Goal: Navigation & Orientation: Find specific page/section

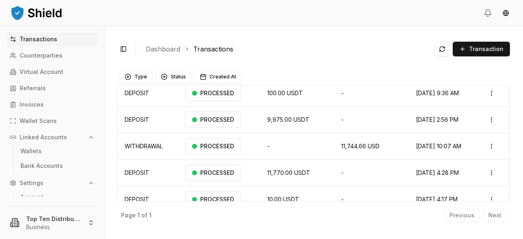
scroll to position [63, 0]
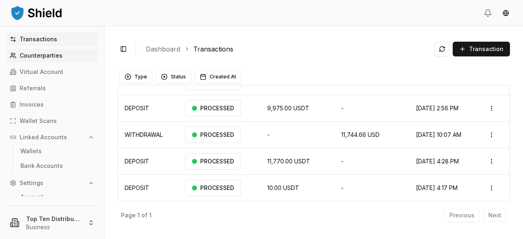
click at [42, 54] on p "Counterparties" at bounding box center [41, 56] width 43 height 6
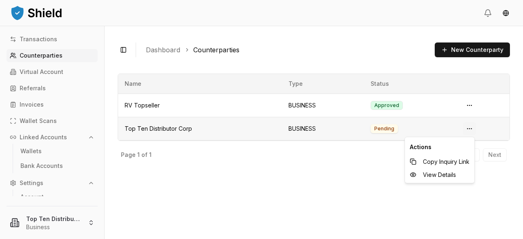
click at [468, 130] on html "Transactions Counterparties Virtual Account Referrals Invoices Wallet Scans Lin…" at bounding box center [261, 119] width 523 height 239
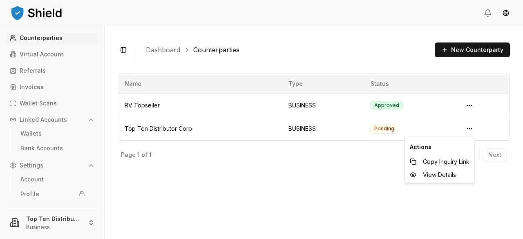
scroll to position [38, 0]
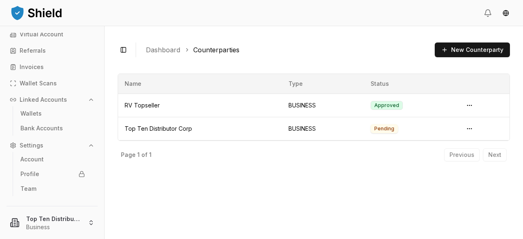
drag, startPoint x: 101, startPoint y: 51, endPoint x: 101, endPoint y: 100, distance: 48.6
click at [101, 100] on html "Transactions Counterparties Virtual Account Referrals Invoices Wallet Scans Lin…" at bounding box center [261, 119] width 523 height 239
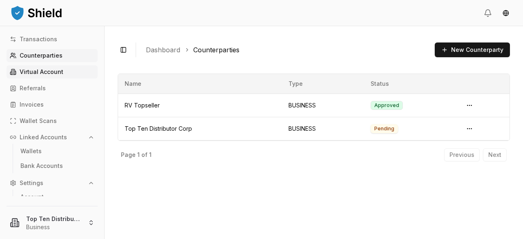
click at [53, 68] on link "Virtual Account" at bounding box center [52, 71] width 91 height 13
click at [53, 69] on p "Virtual Account" at bounding box center [42, 72] width 44 height 6
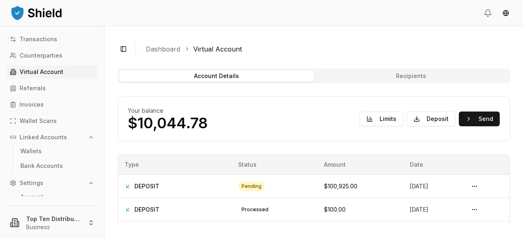
click at [56, 68] on link "Virtual Account" at bounding box center [52, 71] width 91 height 13
click at [399, 74] on button "Recipients" at bounding box center [411, 75] width 194 height 11
click at [398, 76] on button "Recipients" at bounding box center [411, 75] width 194 height 11
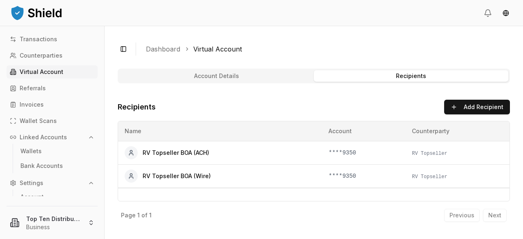
click at [203, 74] on button "Account Details" at bounding box center [216, 75] width 194 height 11
